Goal: Task Accomplishment & Management: Manage account settings

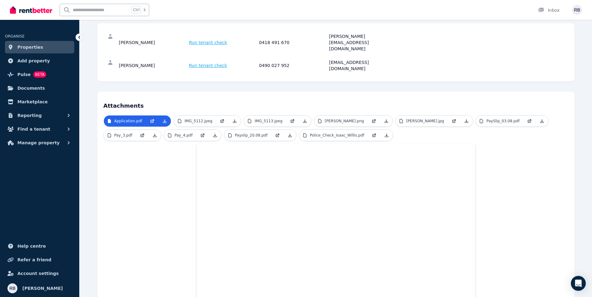
scroll to position [120, 0]
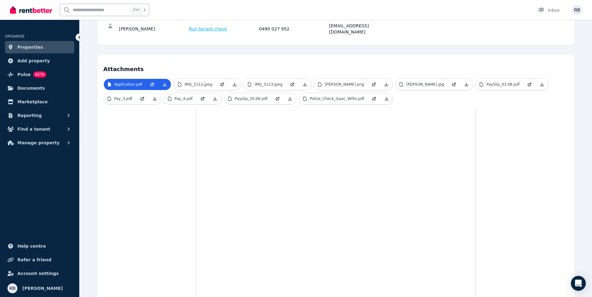
click at [31, 48] on span "Properties" at bounding box center [30, 47] width 26 height 7
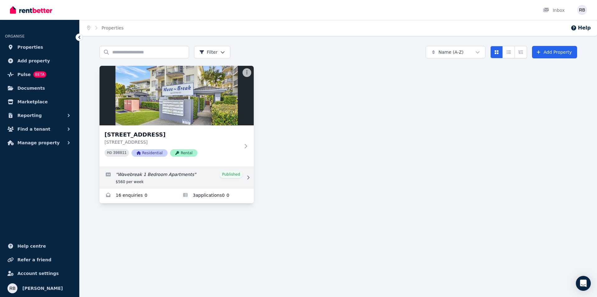
click at [216, 172] on link "Edit listing: Wavebreak 1 Bedroom Apartments" at bounding box center [176, 177] width 154 height 21
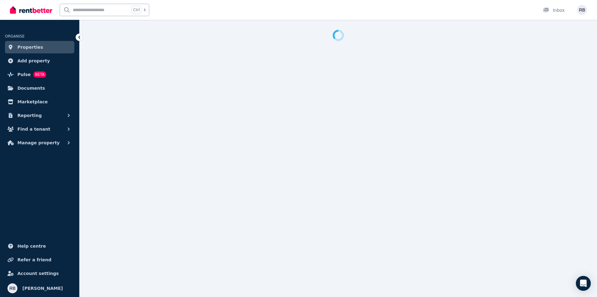
select select "**********"
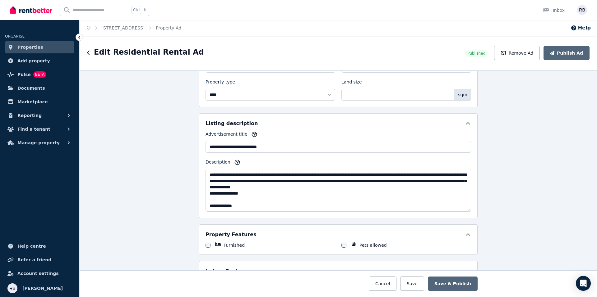
click at [471, 169] on div "**********" at bounding box center [338, 165] width 278 height 105
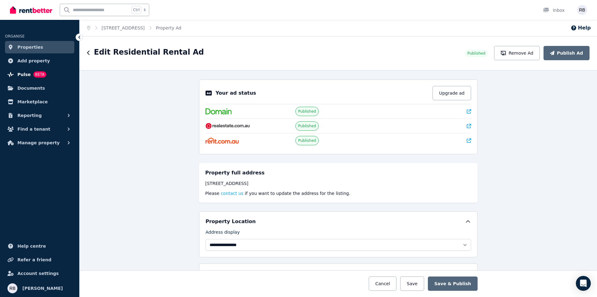
click at [33, 72] on span "BETA" at bounding box center [39, 74] width 13 height 6
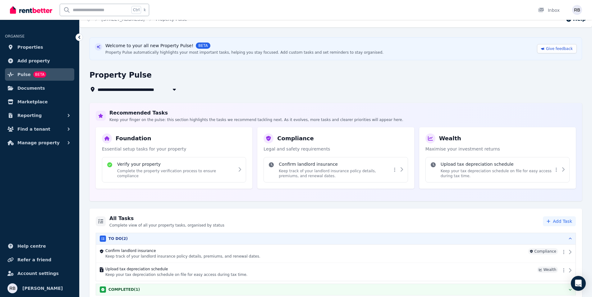
scroll to position [13, 0]
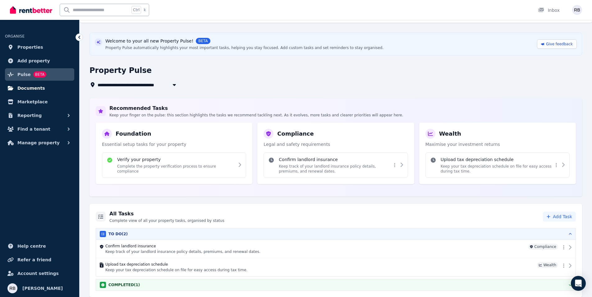
click at [25, 85] on span "Documents" at bounding box center [31, 88] width 28 height 7
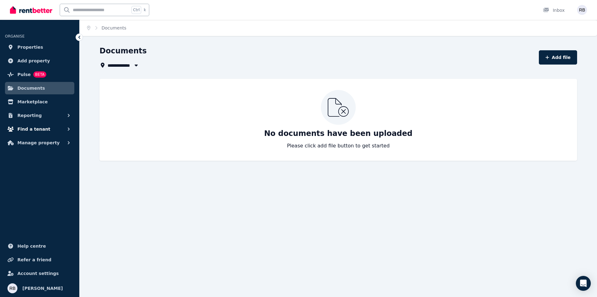
click at [32, 126] on span "Find a tenant" at bounding box center [33, 129] width 33 height 7
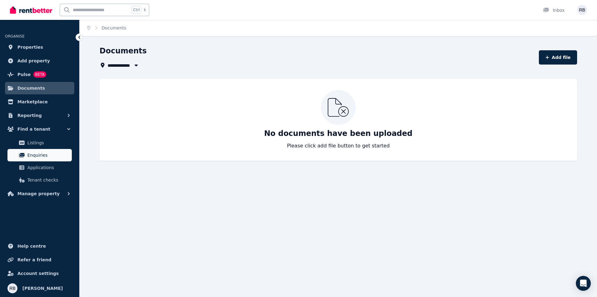
click at [35, 153] on span "Enquiries" at bounding box center [48, 155] width 42 height 7
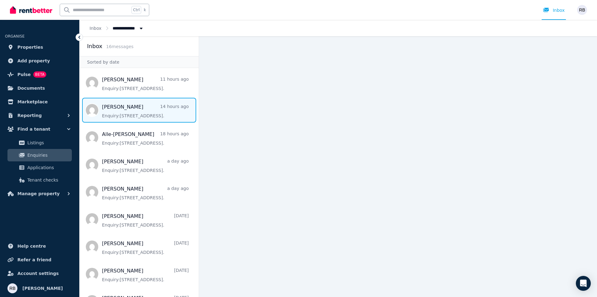
click at [154, 117] on span "Message list" at bounding box center [139, 110] width 119 height 25
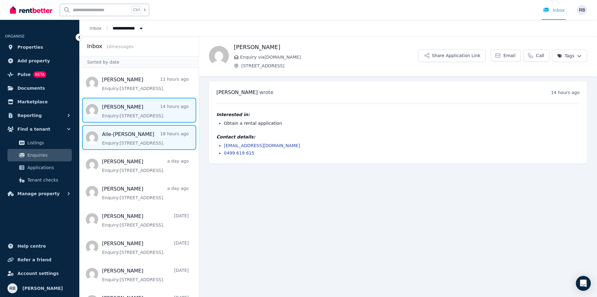
click at [143, 148] on span "Message list" at bounding box center [139, 137] width 119 height 25
